Goal: Information Seeking & Learning: Learn about a topic

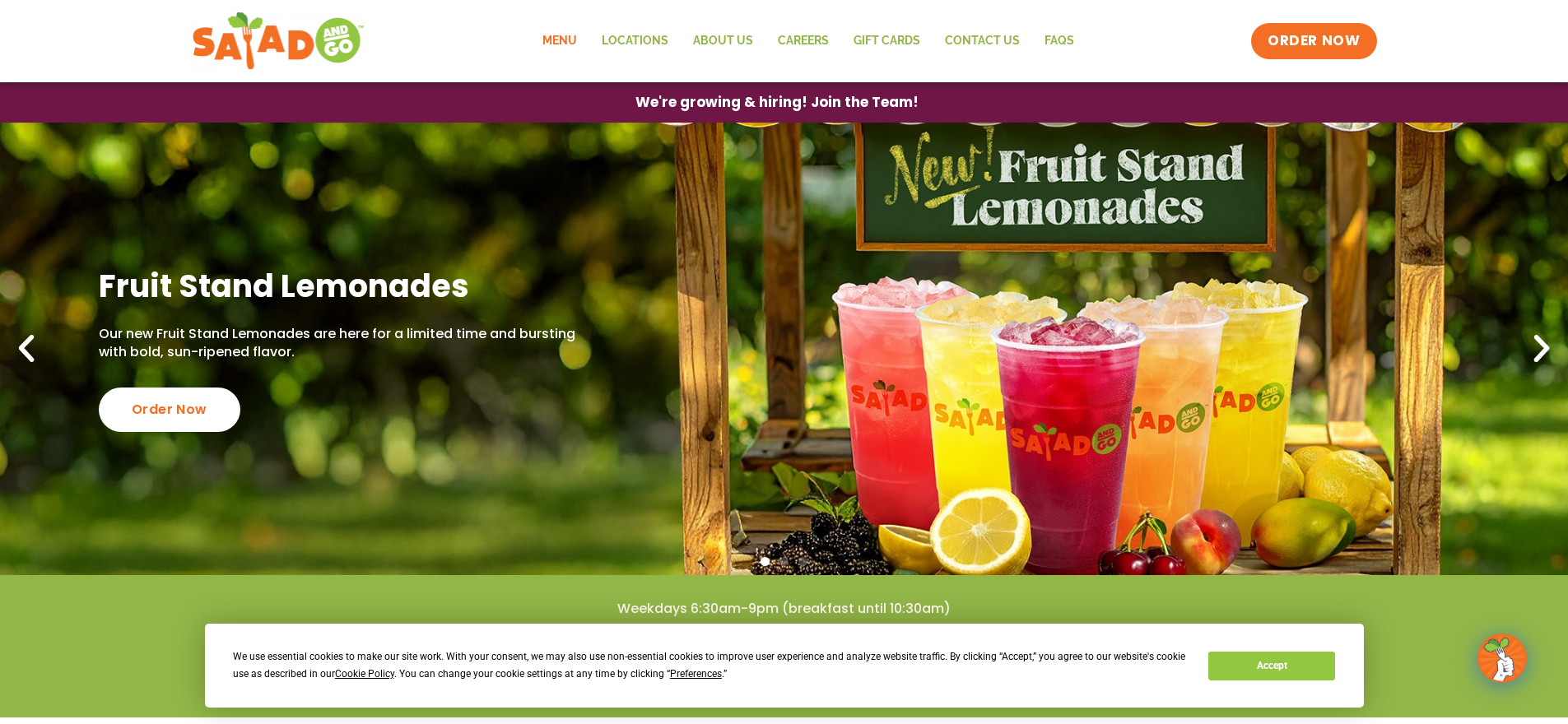
click at [569, 45] on link "Menu" at bounding box center [560, 42] width 60 height 38
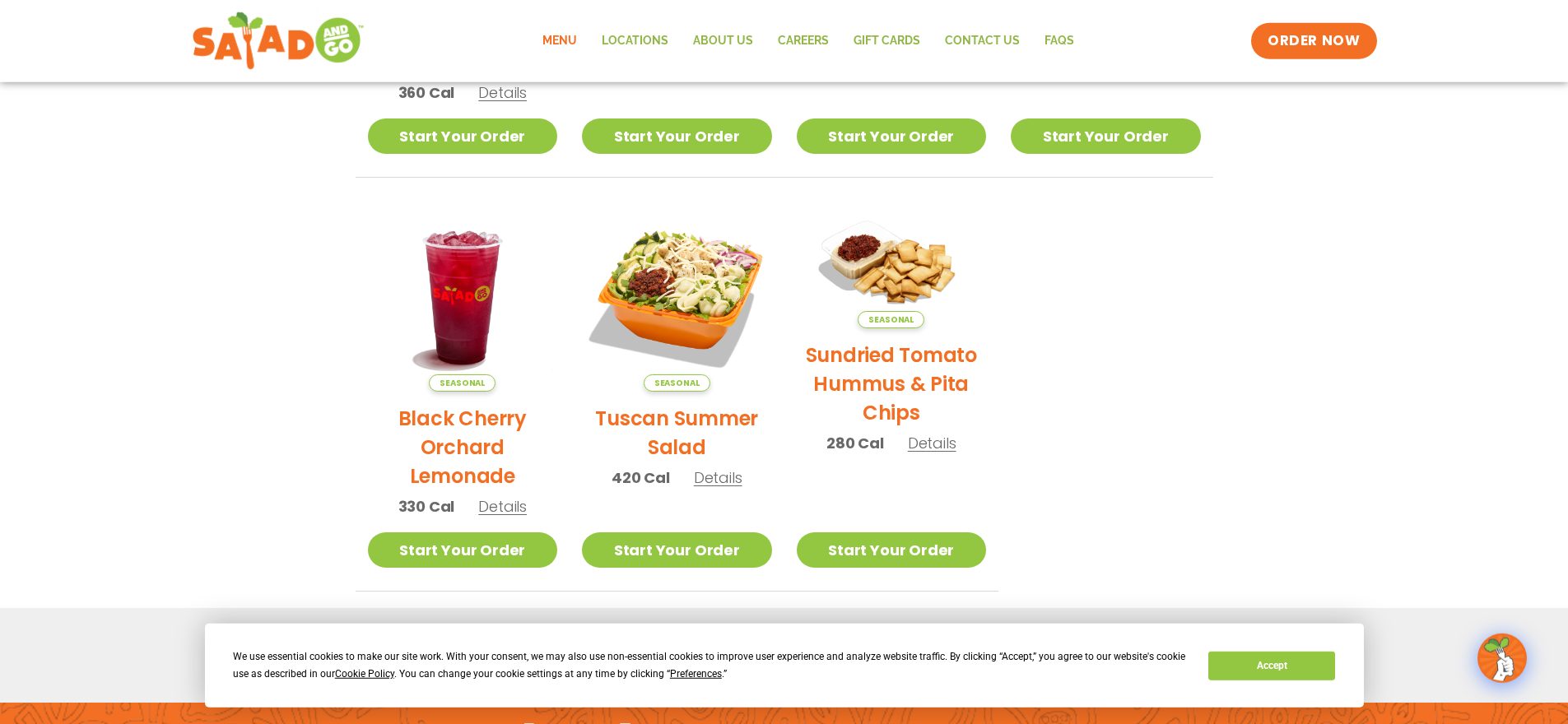
scroll to position [118, 0]
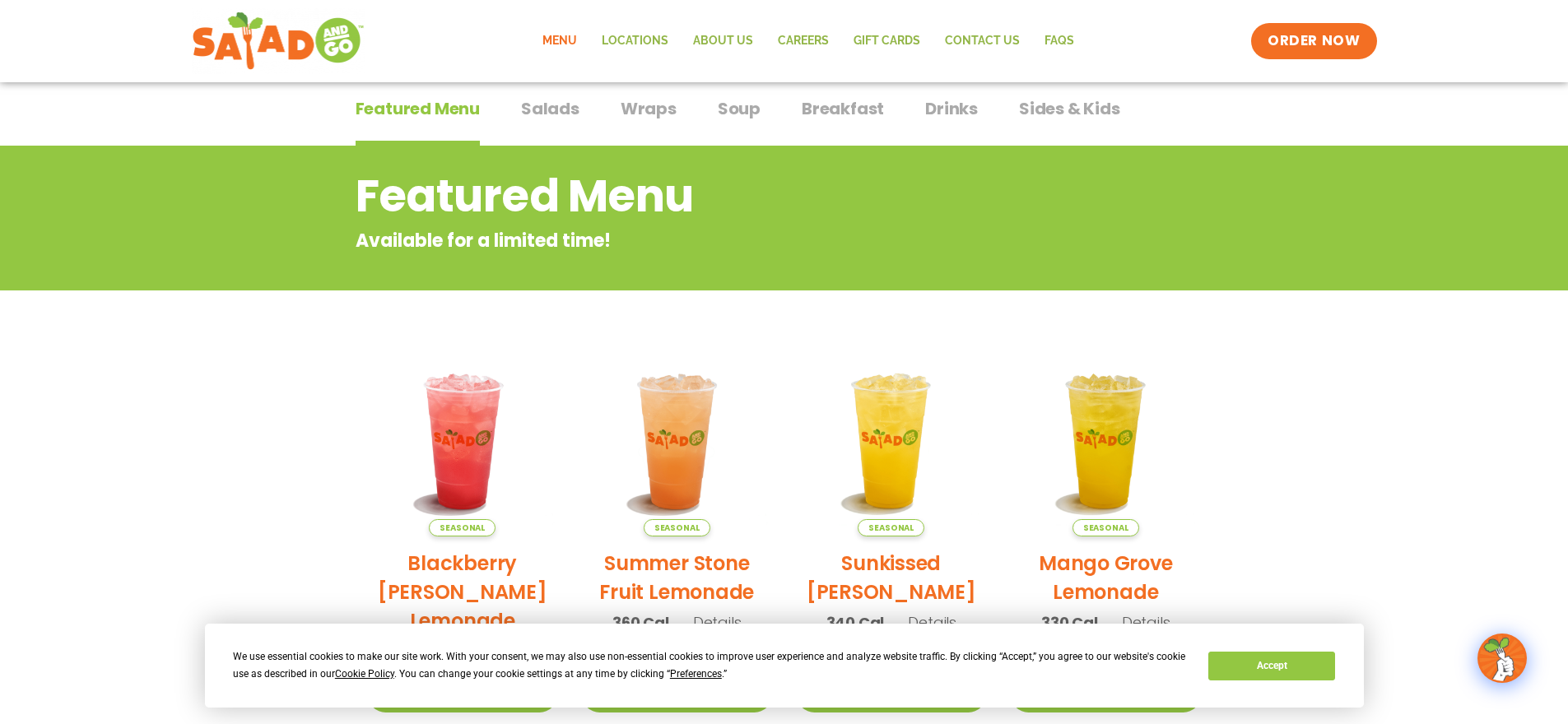
click at [552, 116] on span "Salads" at bounding box center [550, 108] width 59 height 24
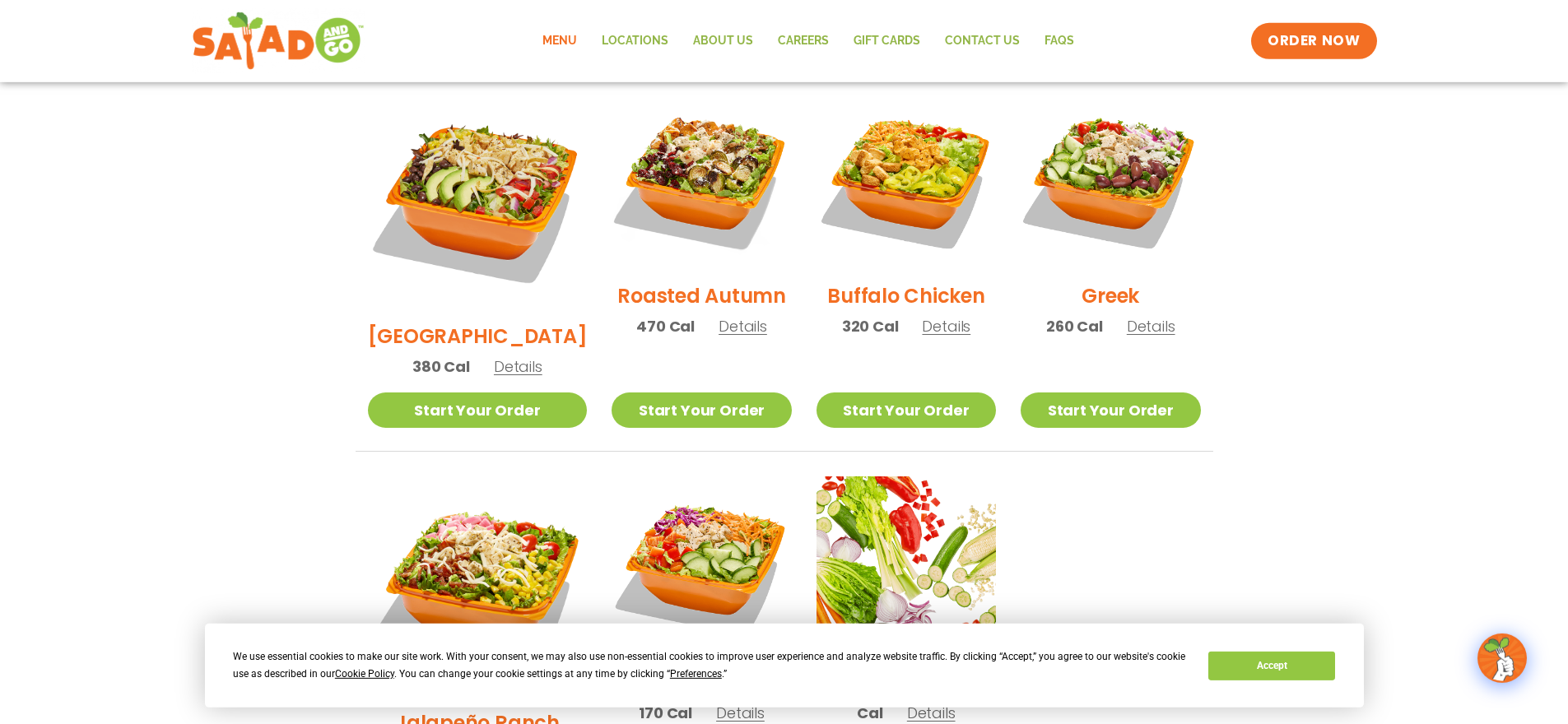
scroll to position [810, 0]
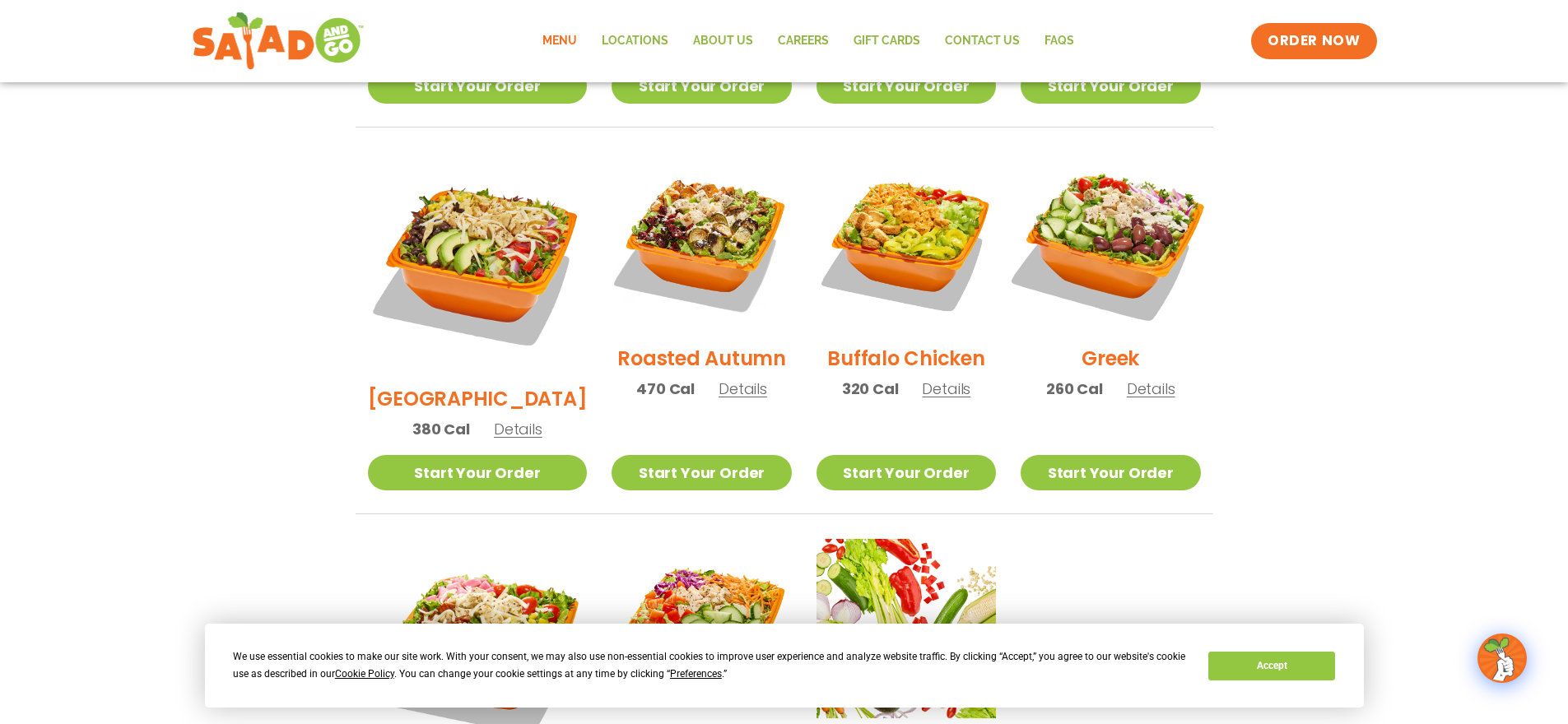
click at [1126, 223] on img at bounding box center [1109, 241] width 210 height 210
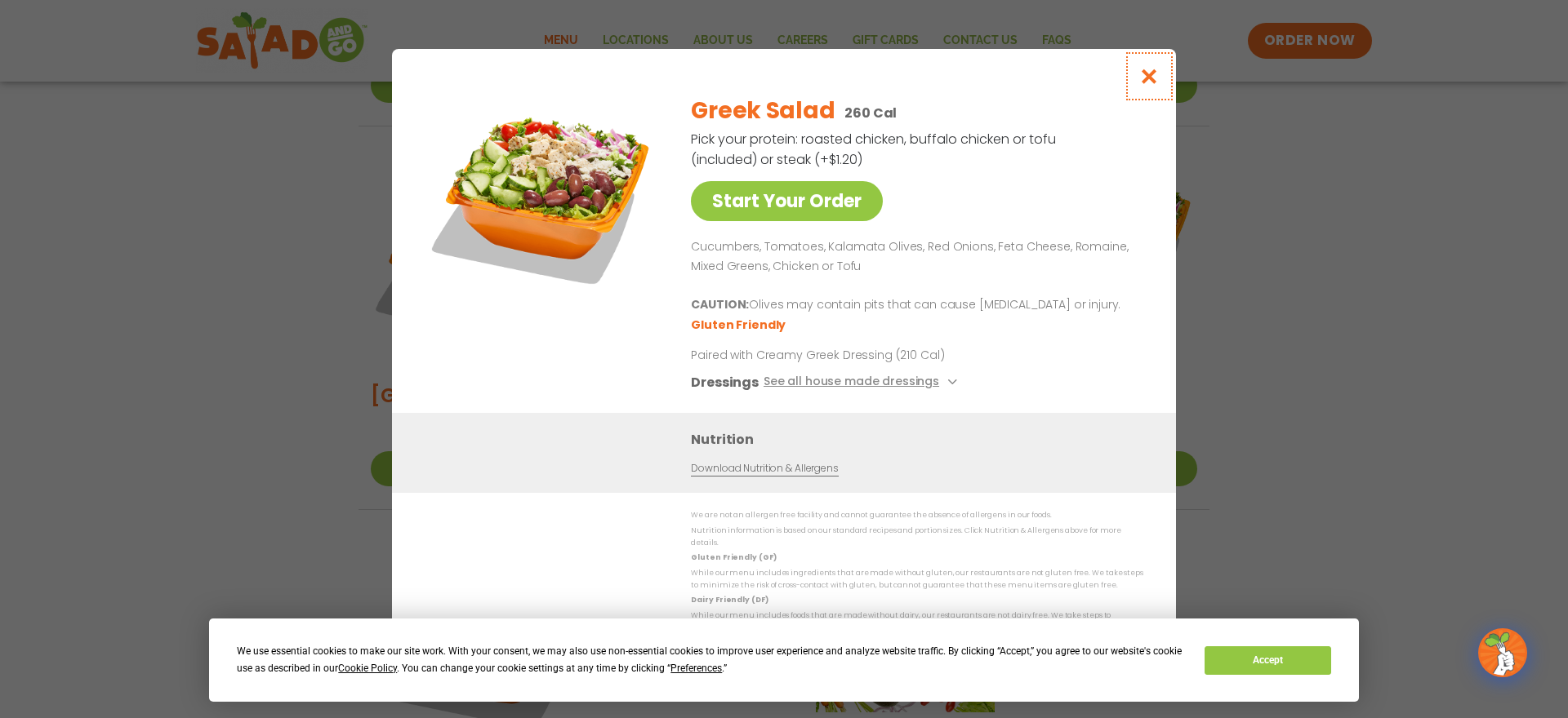
click at [1152, 68] on icon "Close modal" at bounding box center [1149, 76] width 21 height 17
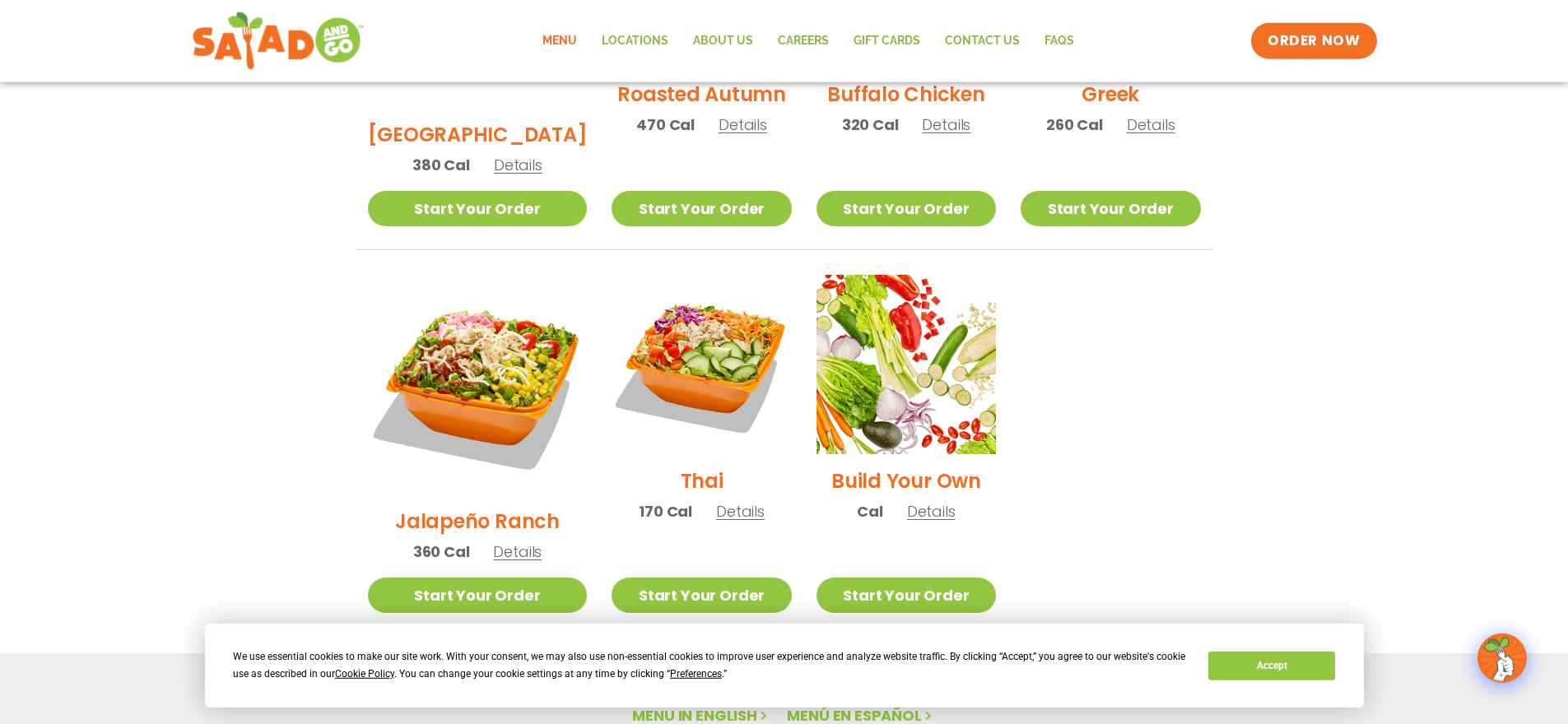
scroll to position [1404, 0]
